Goal: Task Accomplishment & Management: Complete application form

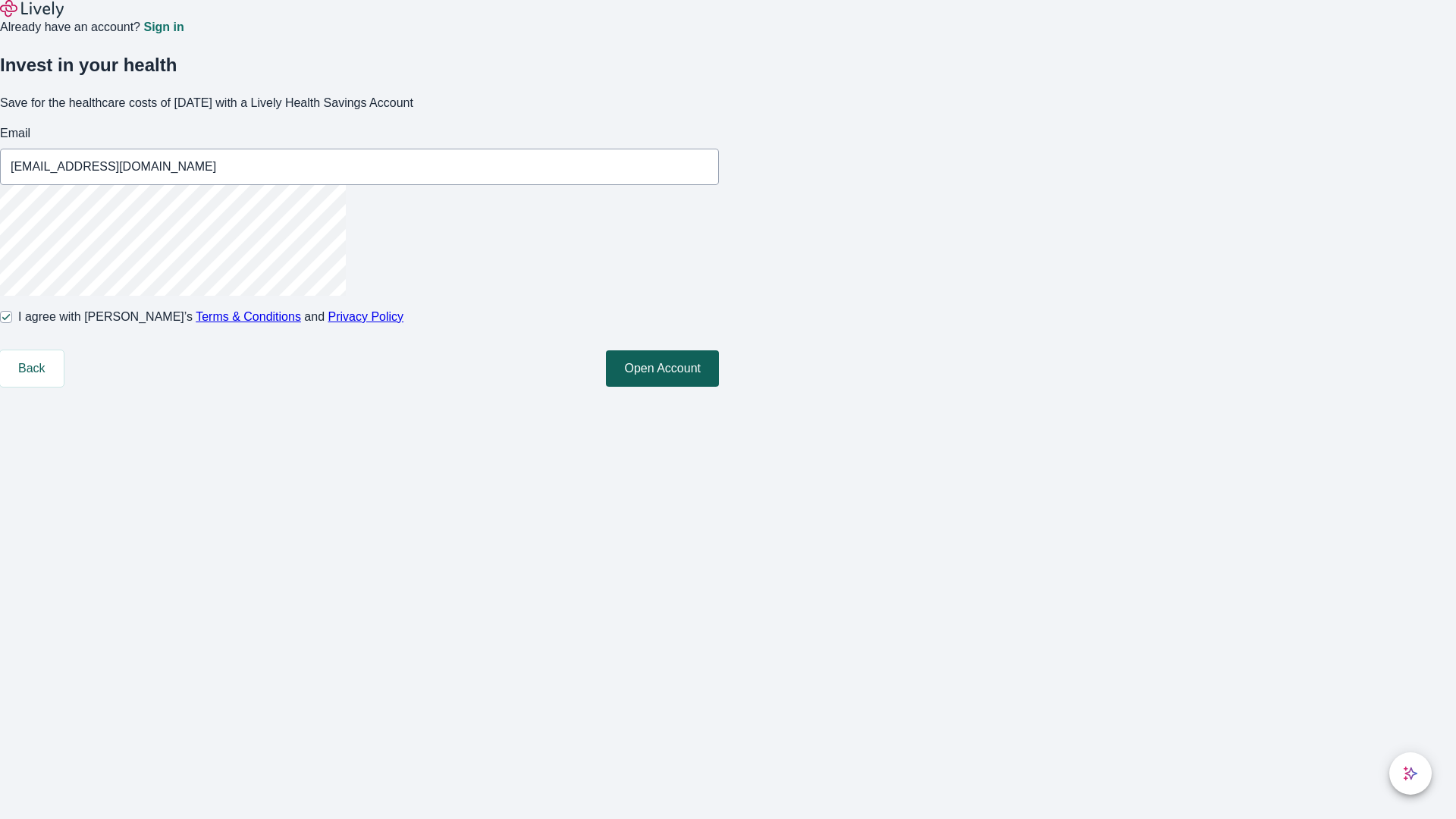
click at [719, 387] on button "Open Account" at bounding box center [663, 368] width 113 height 36
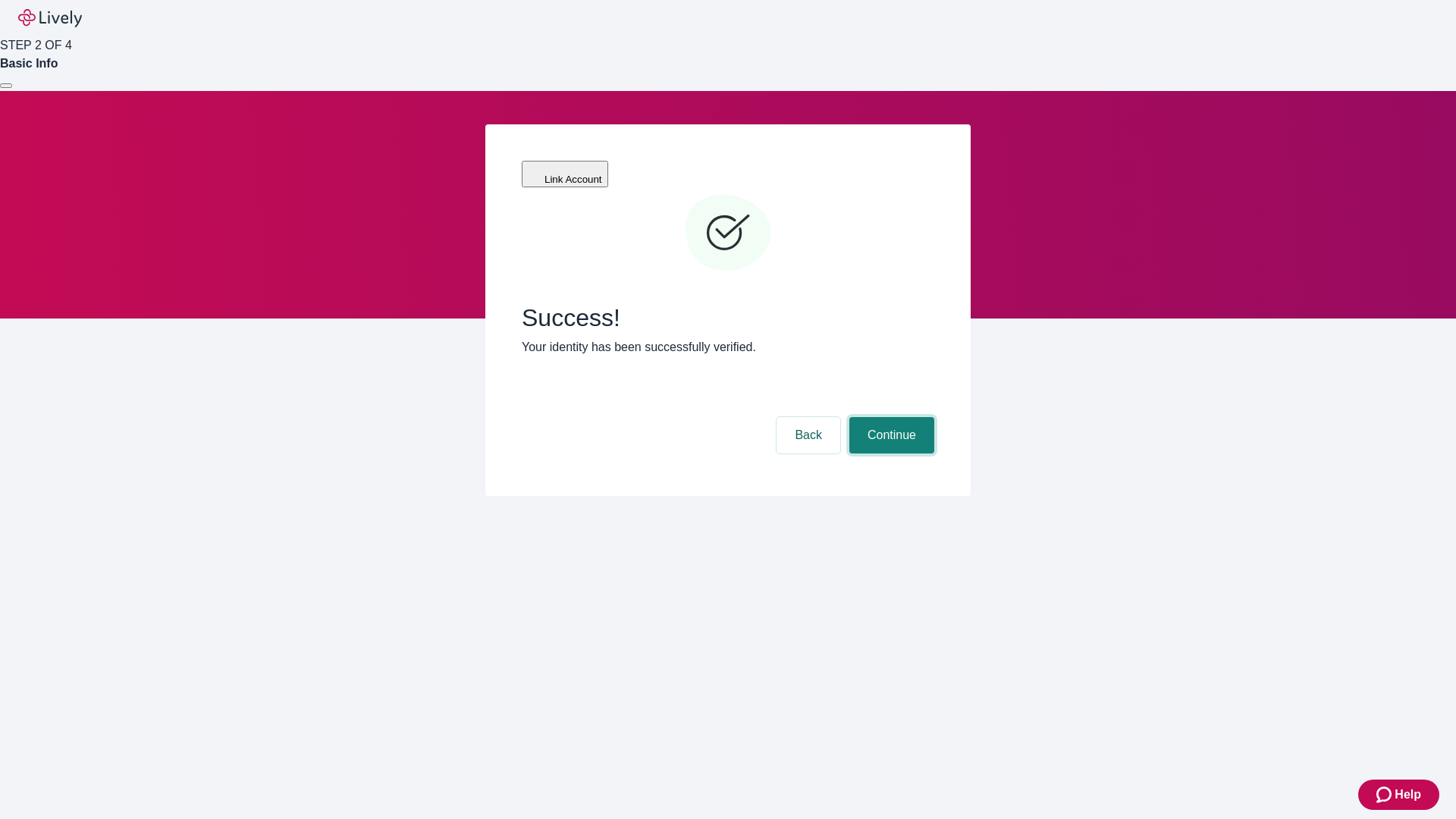
click at [889, 416] on button "Continue" at bounding box center [892, 435] width 85 height 36
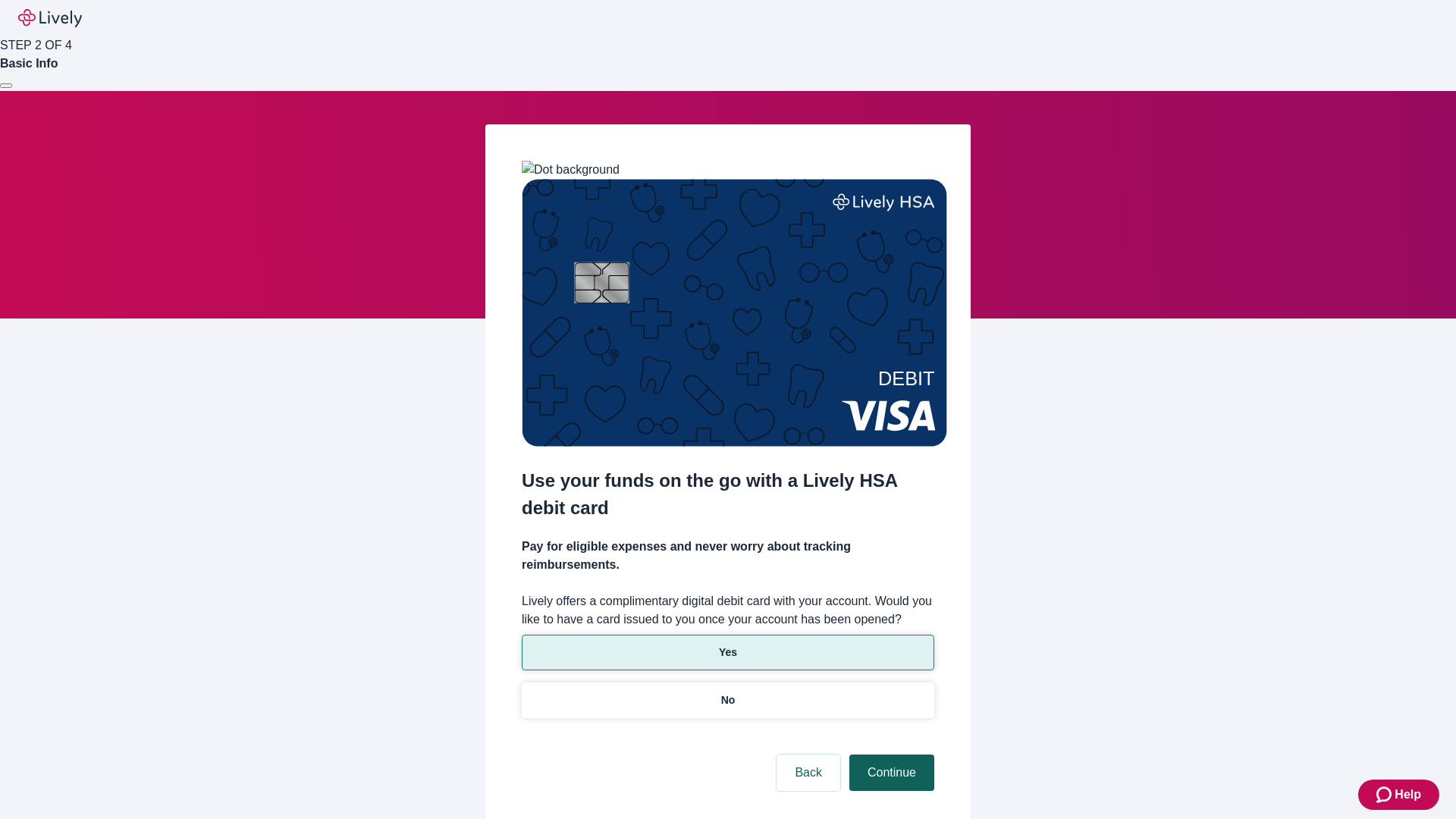
click at [728, 692] on p "No" at bounding box center [728, 699] width 15 height 16
click at [889, 754] on button "Continue" at bounding box center [892, 772] width 85 height 36
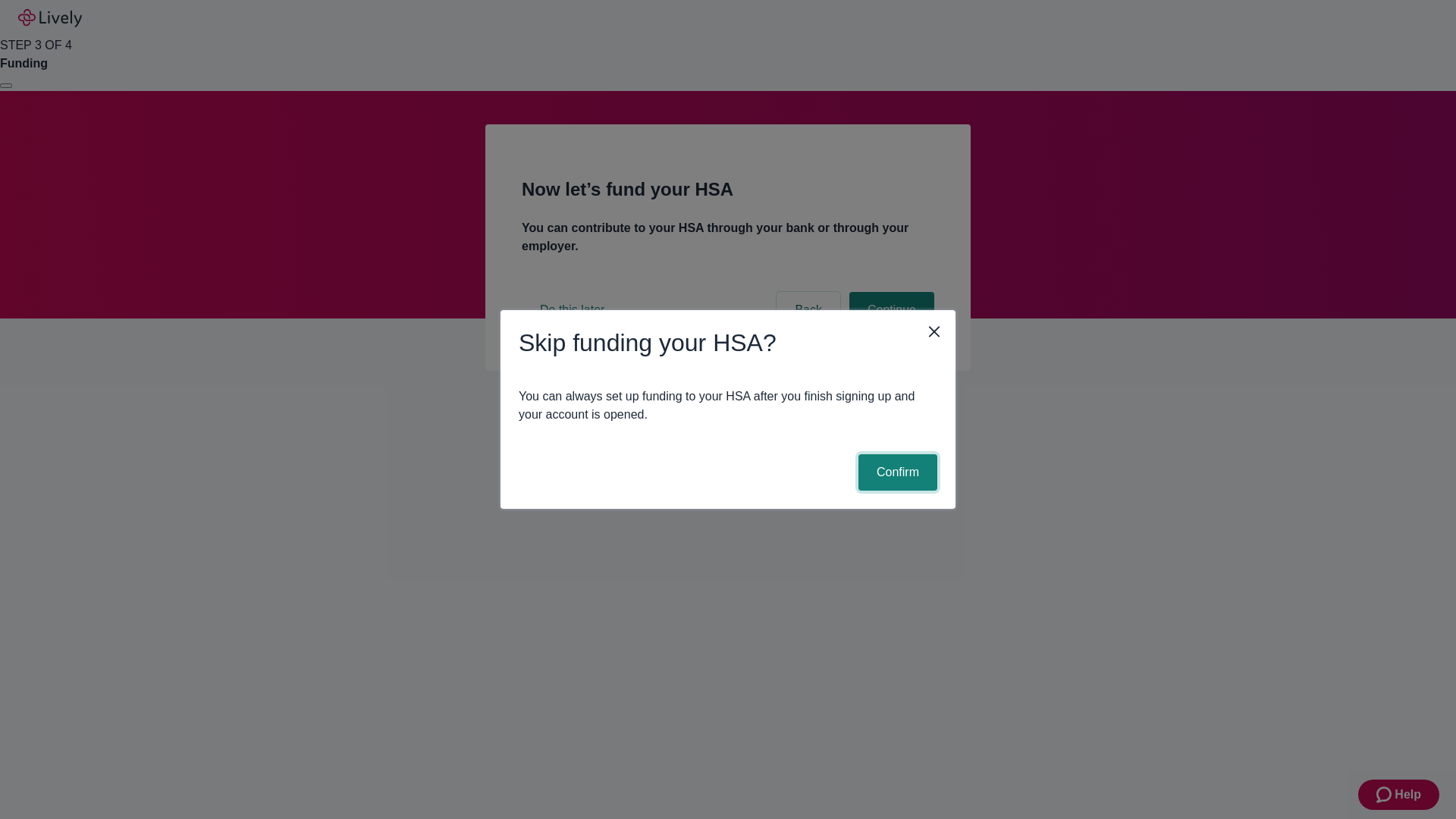
click at [896, 472] on button "Confirm" at bounding box center [898, 472] width 79 height 36
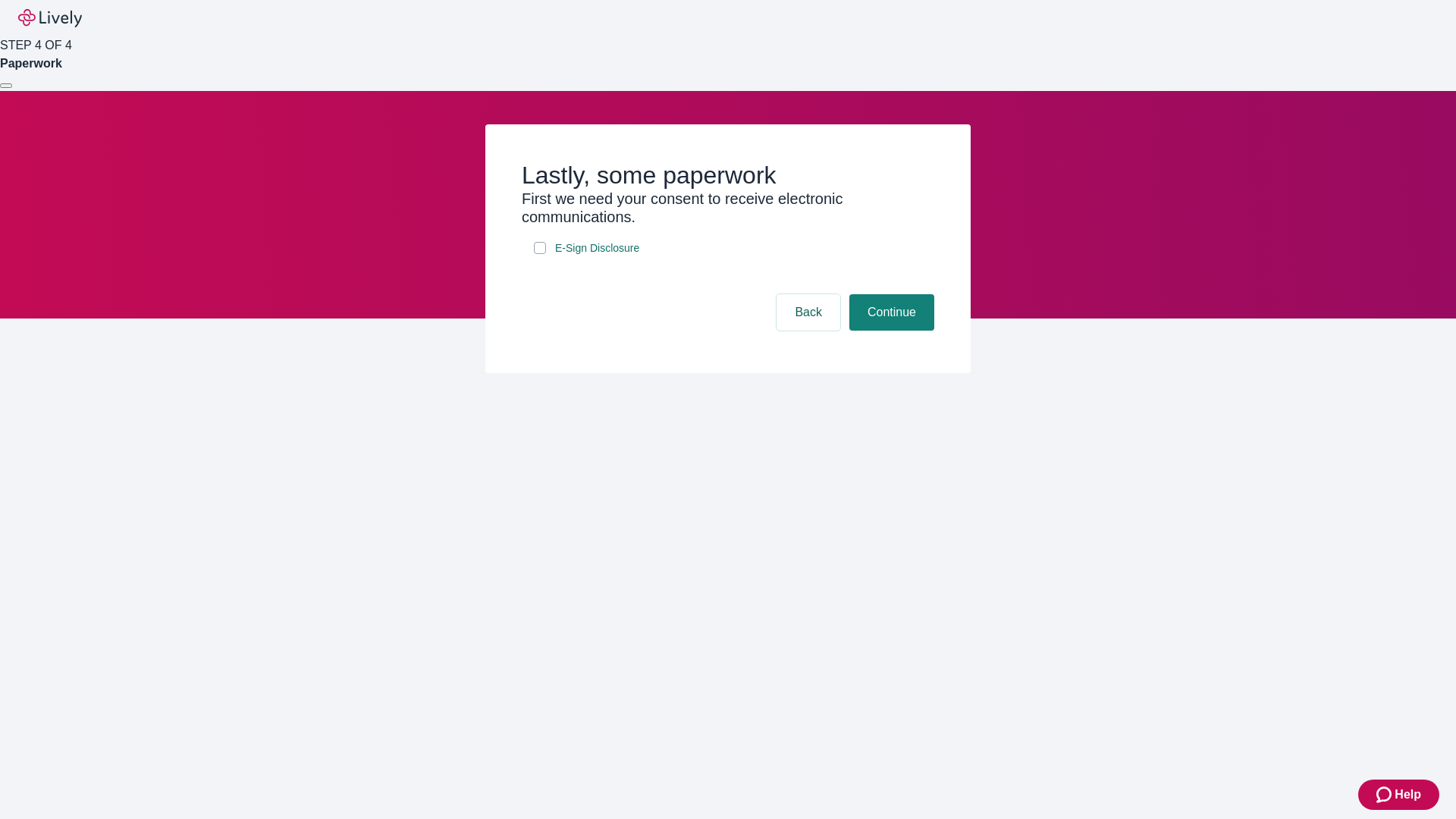
click at [540, 254] on input "E-Sign Disclosure" at bounding box center [540, 248] width 12 height 12
checkbox input "true"
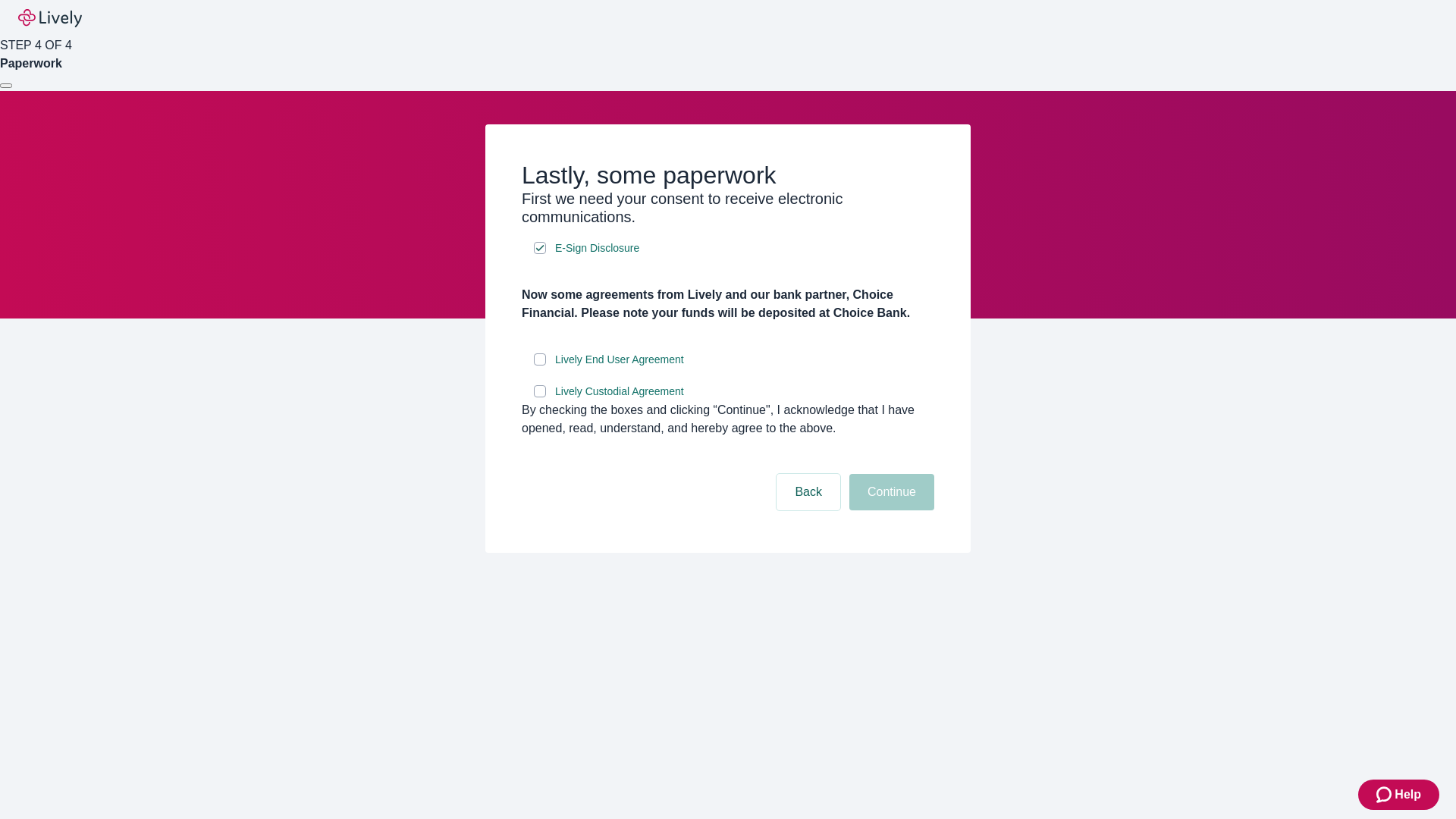
click at [540, 366] on input "Lively End User Agreement" at bounding box center [540, 359] width 12 height 12
checkbox input "true"
click at [540, 397] on input "Lively Custodial Agreement" at bounding box center [540, 391] width 12 height 12
checkbox input "true"
click at [889, 510] on button "Continue" at bounding box center [892, 492] width 85 height 36
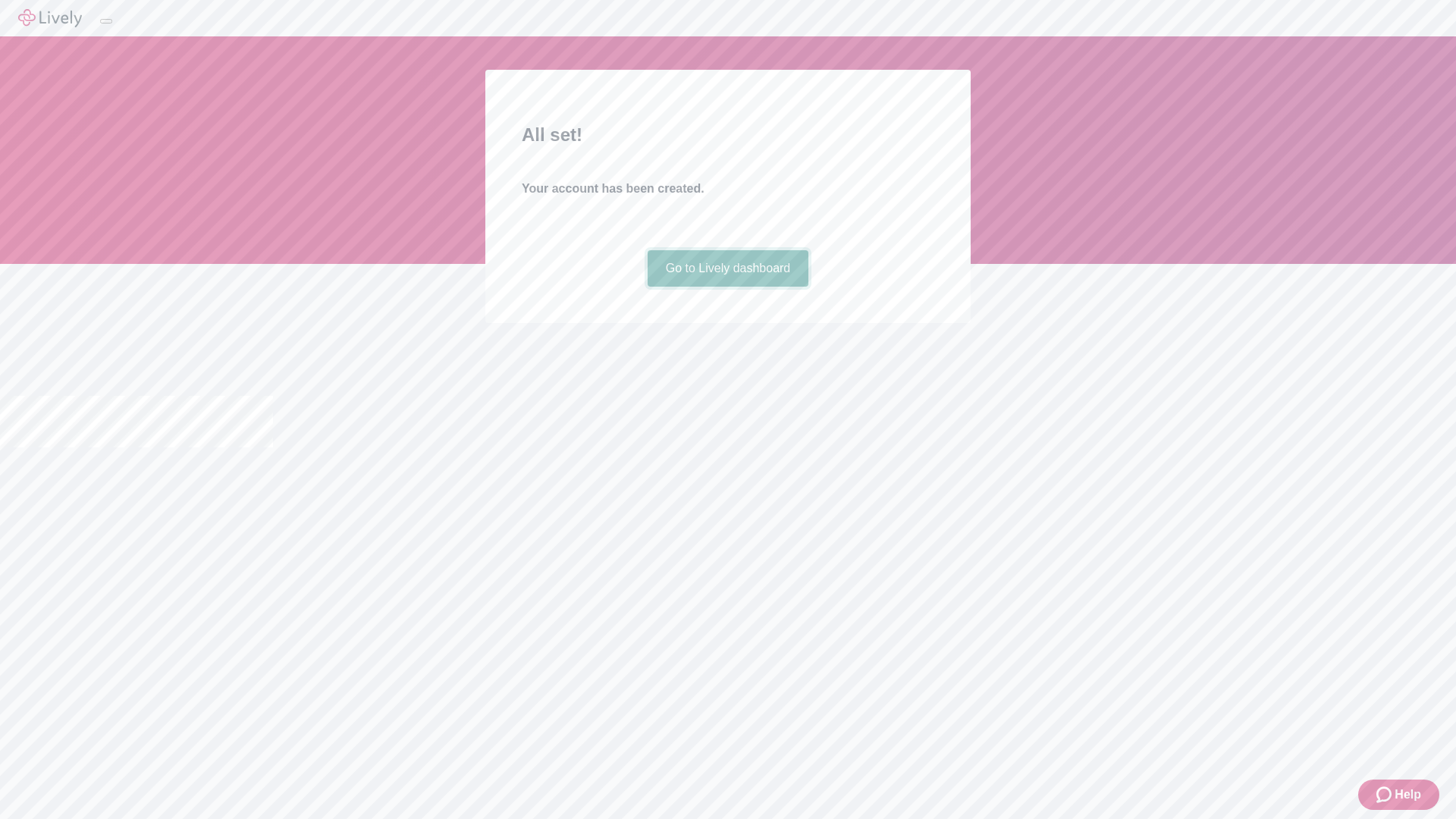
click at [728, 286] on link "Go to Lively dashboard" at bounding box center [728, 268] width 162 height 36
